Goal: Navigation & Orientation: Find specific page/section

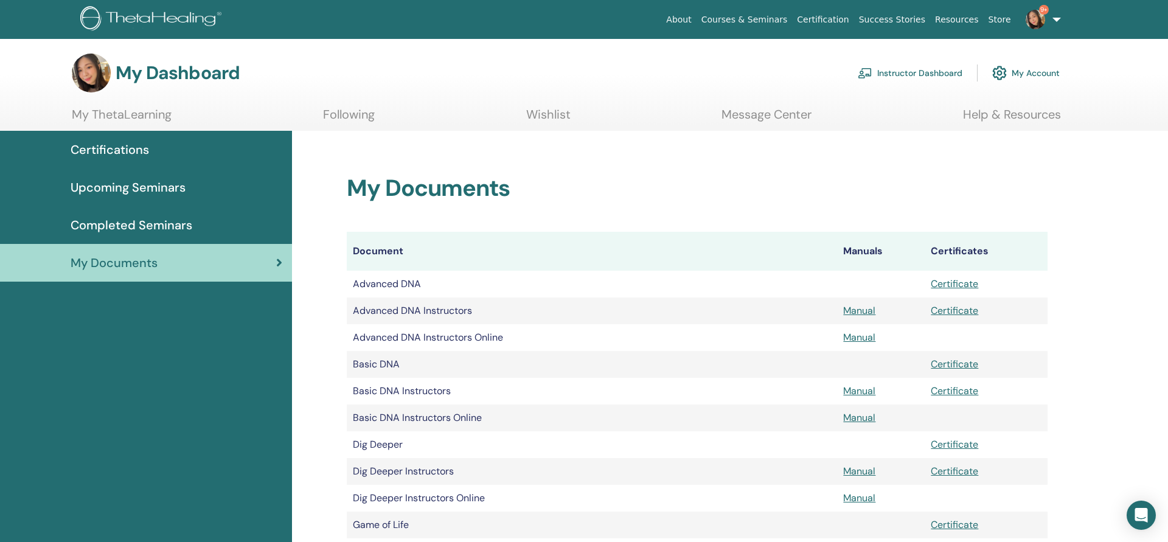
click at [909, 75] on link "Instructor Dashboard" at bounding box center [910, 73] width 105 height 27
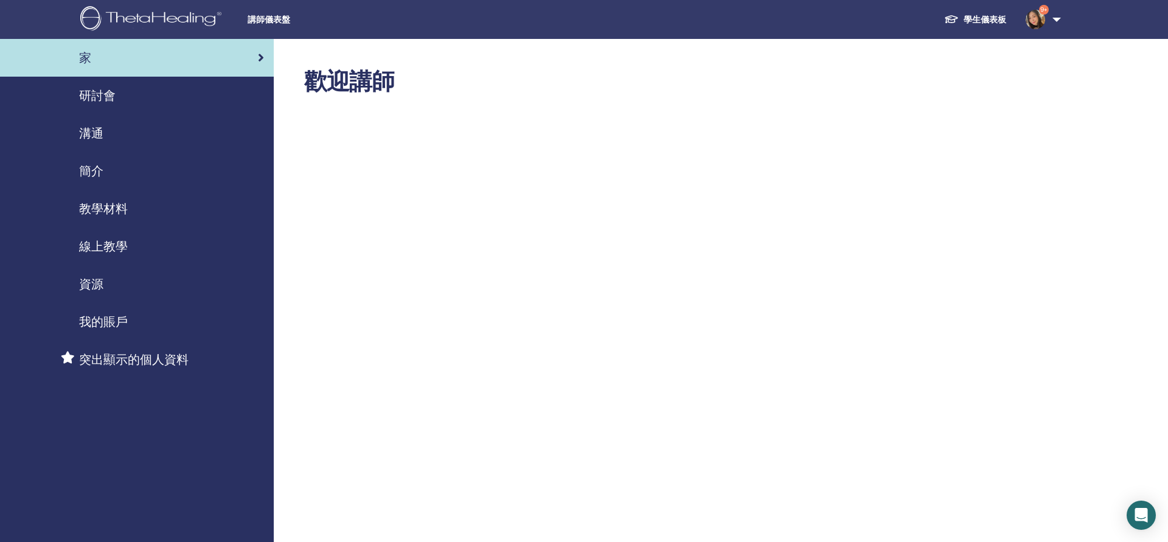
click at [133, 107] on link "研討會" at bounding box center [137, 96] width 274 height 38
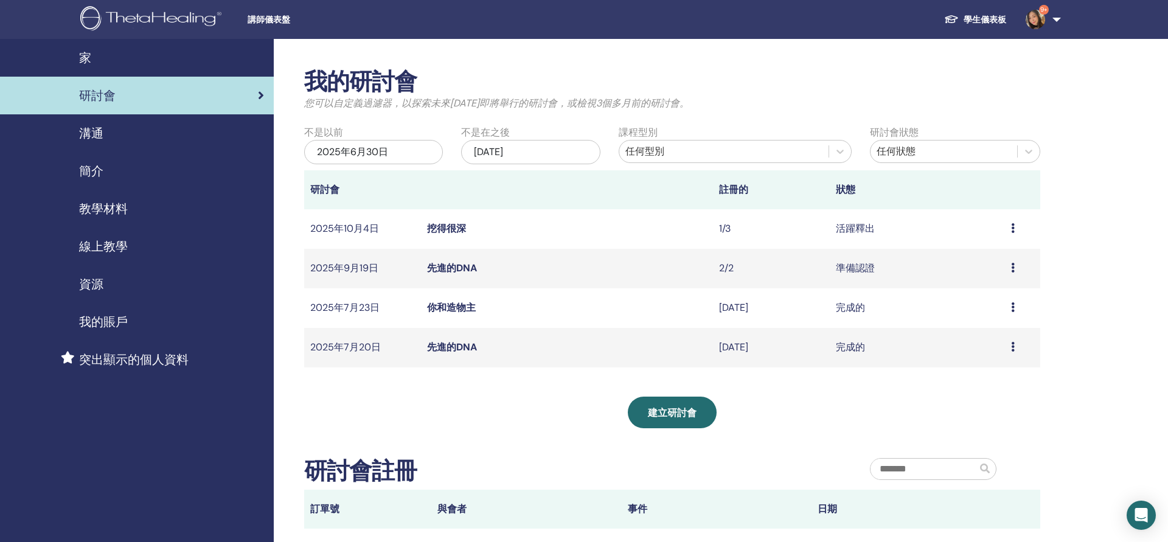
click at [441, 232] on link "挖得很深" at bounding box center [446, 228] width 39 height 13
